Goal: Find specific page/section: Find specific page/section

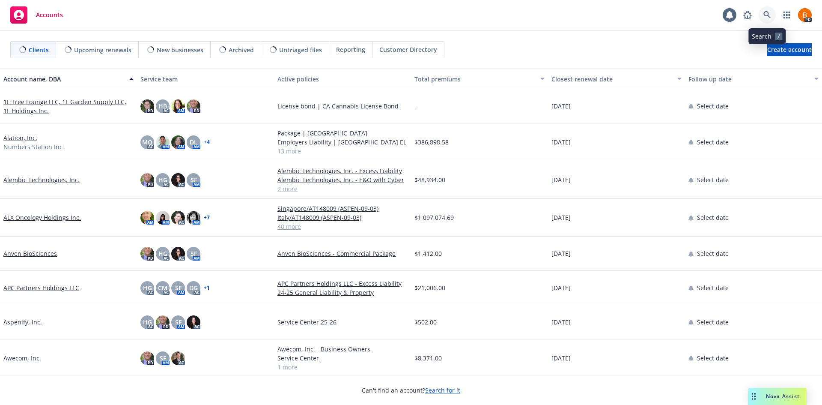
click at [767, 12] on icon at bounding box center [768, 15] width 8 height 8
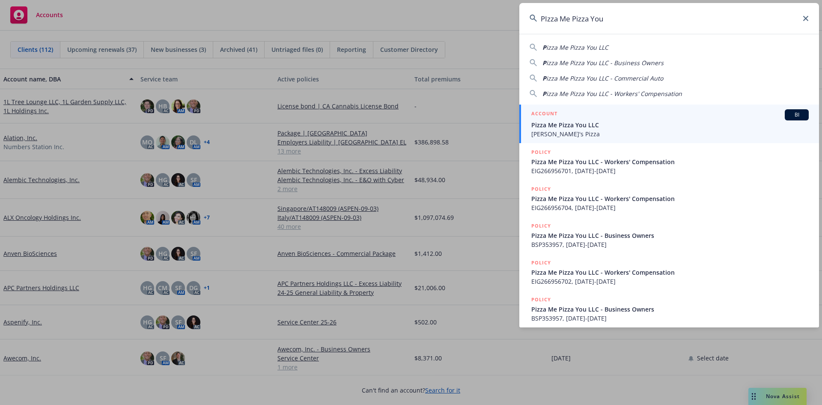
type input "PIzza Me Pizza You"
click at [575, 126] on span "Pizza Me Pizza You LLC" at bounding box center [671, 124] width 278 height 9
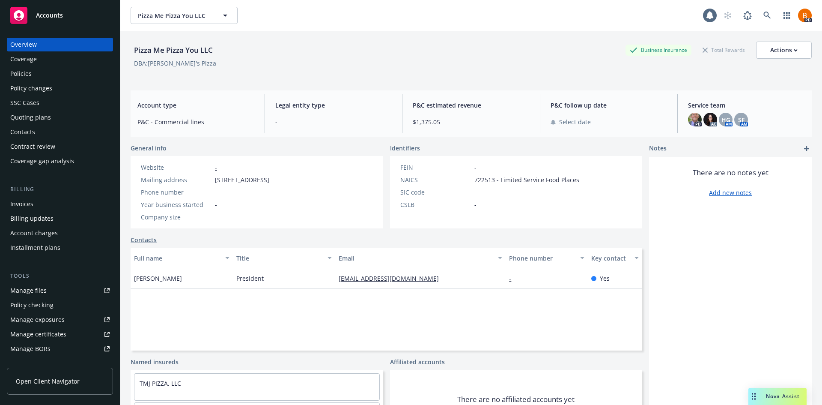
click at [33, 74] on div "Policies" at bounding box center [59, 74] width 99 height 14
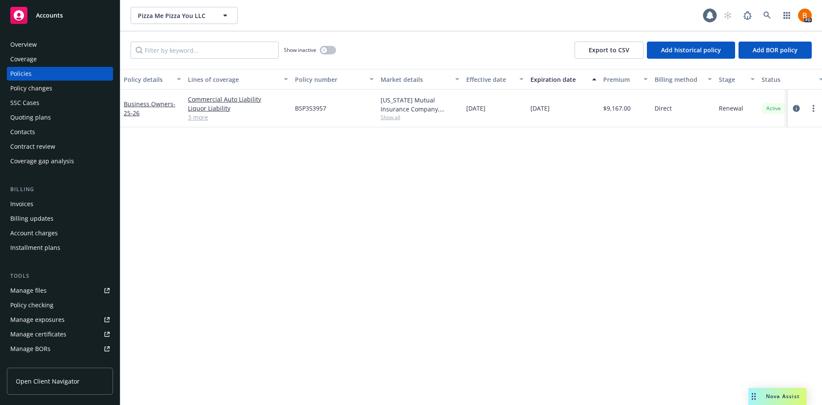
click at [559, 259] on div "Policy details Lines of coverage Policy number Market details Effective date Ex…" at bounding box center [471, 237] width 702 height 336
click at [797, 110] on icon "circleInformation" at bounding box center [796, 108] width 7 height 7
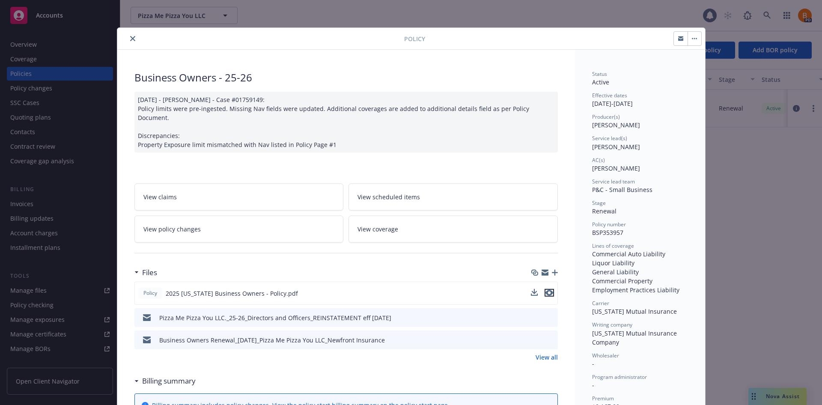
click at [546, 290] on icon "preview file" at bounding box center [550, 293] width 8 height 6
